Goal: Information Seeking & Learning: Learn about a topic

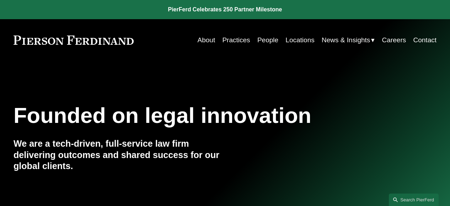
click at [299, 39] on link "Locations" at bounding box center [299, 39] width 29 height 13
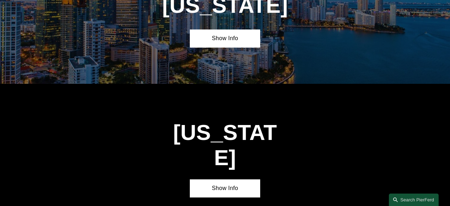
scroll to position [897, 0]
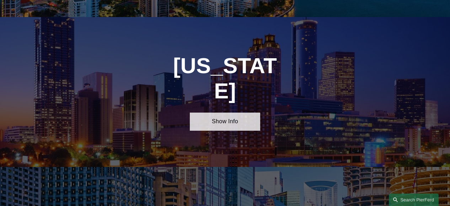
click at [227, 113] on link "Show Info" at bounding box center [225, 122] width 70 height 18
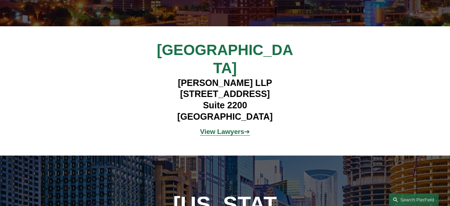
scroll to position [1038, 0]
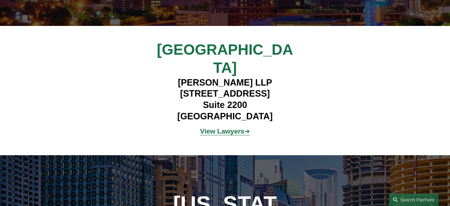
click at [229, 128] on strong "View Lawyers" at bounding box center [222, 131] width 44 height 7
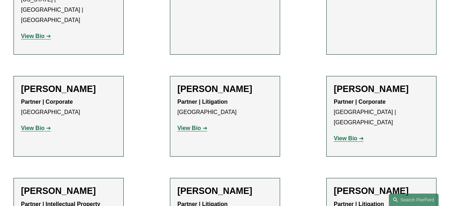
scroll to position [447, 0]
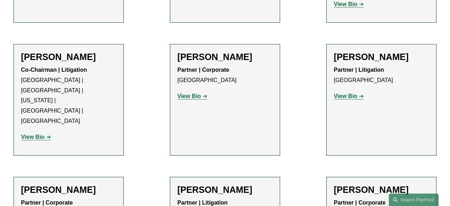
click at [32, 134] on strong "View Bio" at bounding box center [32, 137] width 23 height 6
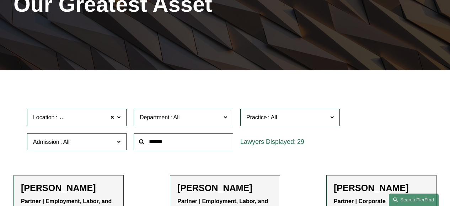
scroll to position [119, 0]
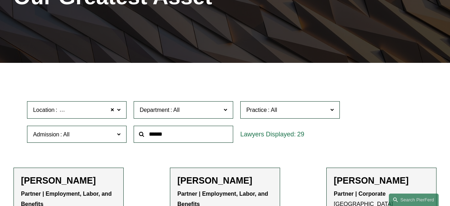
click at [190, 134] on input "text" at bounding box center [183, 134] width 99 height 17
type input "*******"
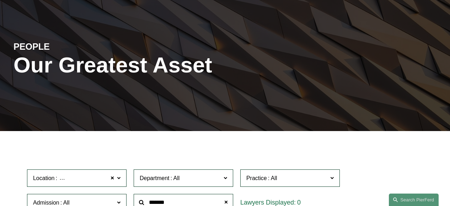
scroll to position [0, 0]
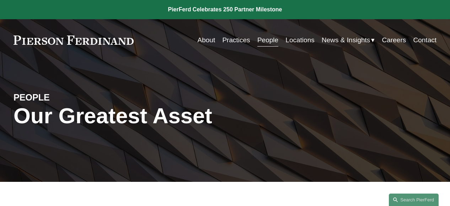
click at [272, 38] on link "People" at bounding box center [267, 39] width 21 height 13
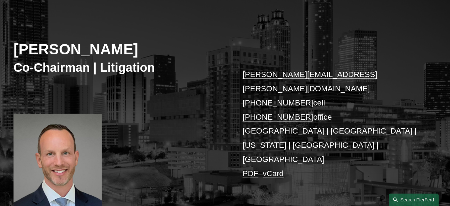
scroll to position [97, 0]
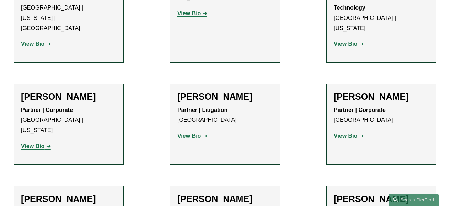
scroll to position [6576, 0]
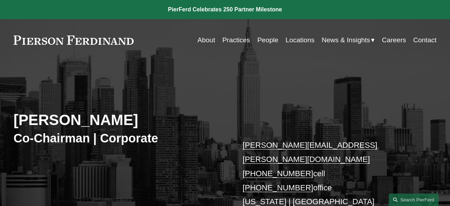
click at [266, 41] on link "People" at bounding box center [267, 39] width 21 height 13
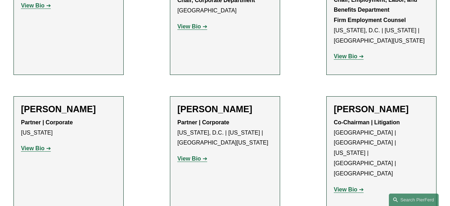
scroll to position [2891, 0]
